Goal: Transaction & Acquisition: Book appointment/travel/reservation

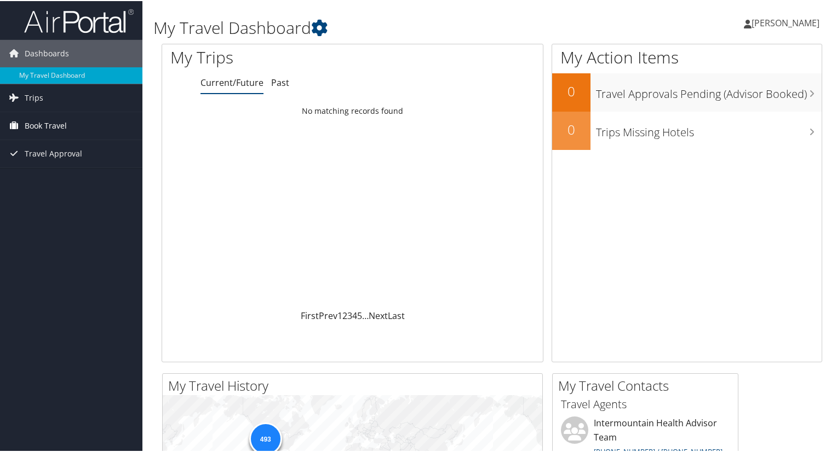
click at [43, 124] on span "Book Travel" at bounding box center [46, 124] width 42 height 27
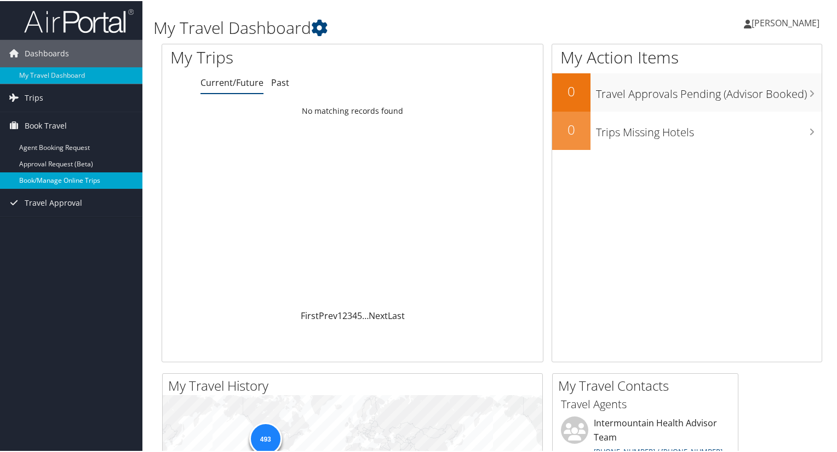
click at [68, 183] on link "Book/Manage Online Trips" at bounding box center [71, 179] width 142 height 16
